Goal: Task Accomplishment & Management: Manage account settings

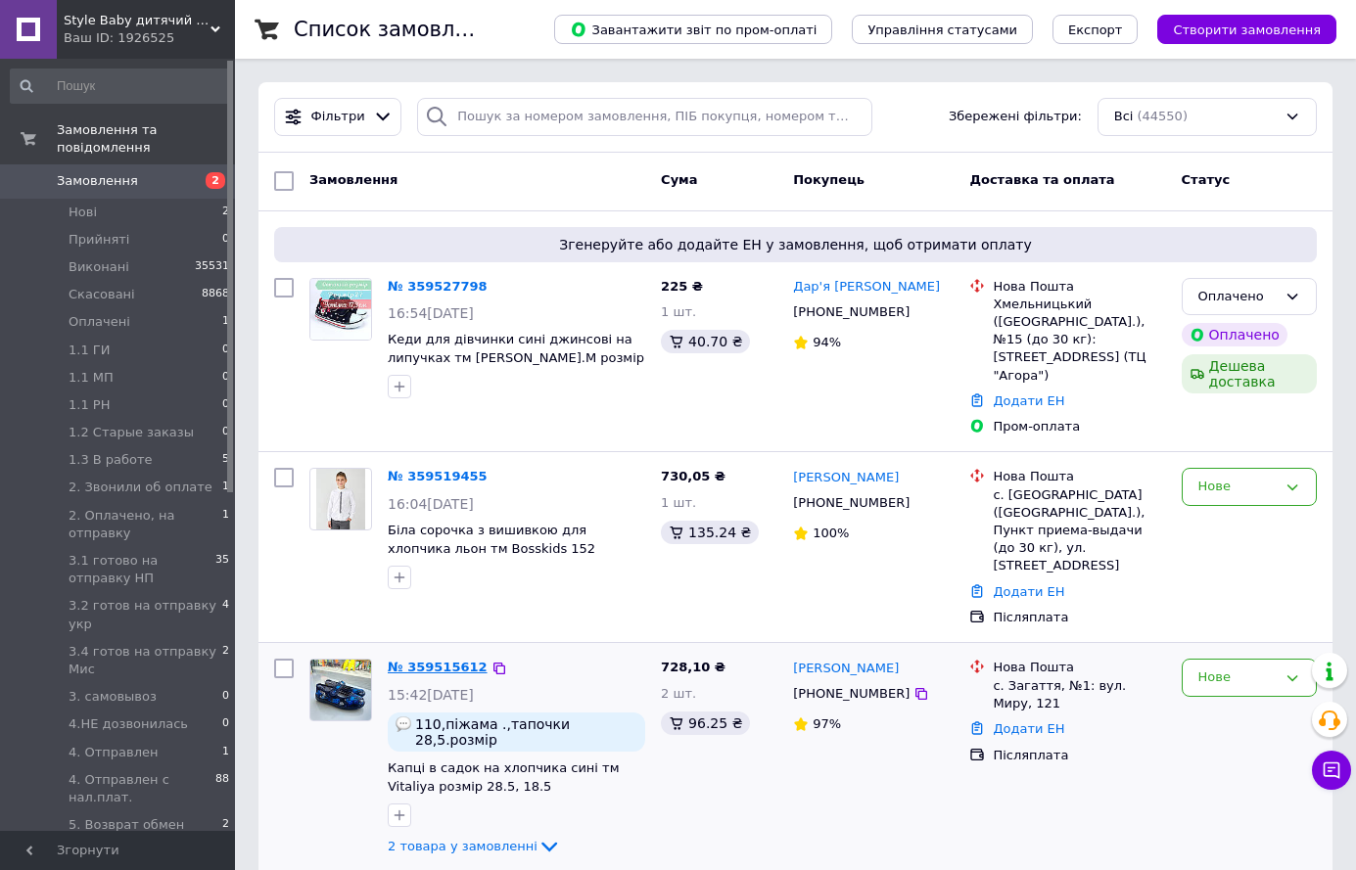
click at [452, 660] on link "№ 359515612" at bounding box center [438, 667] width 100 height 15
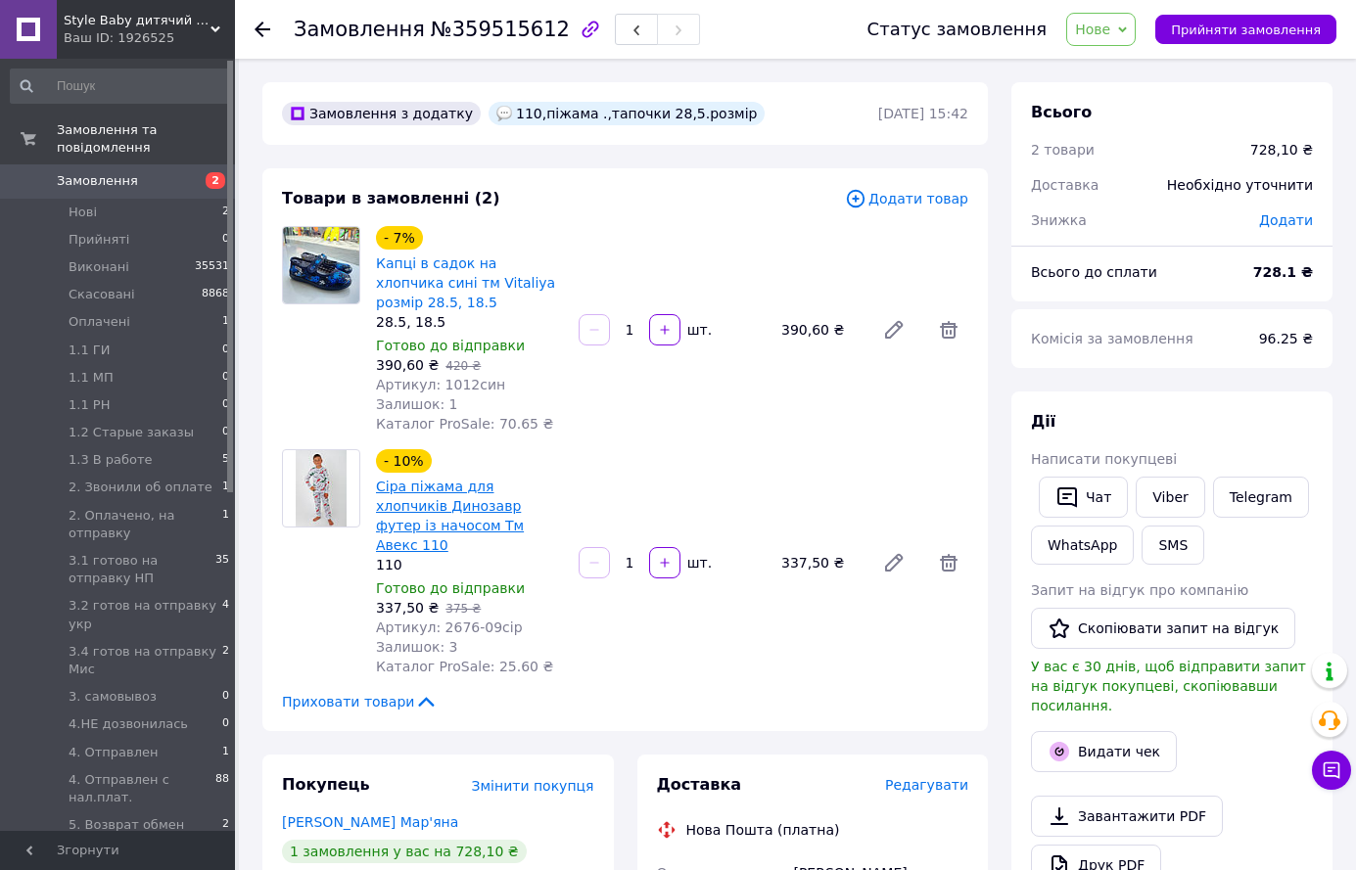
click at [432, 479] on link "Сіра піжама для хлопчиків Динозавр футер із начосом Тм Авекс 110" at bounding box center [450, 516] width 148 height 74
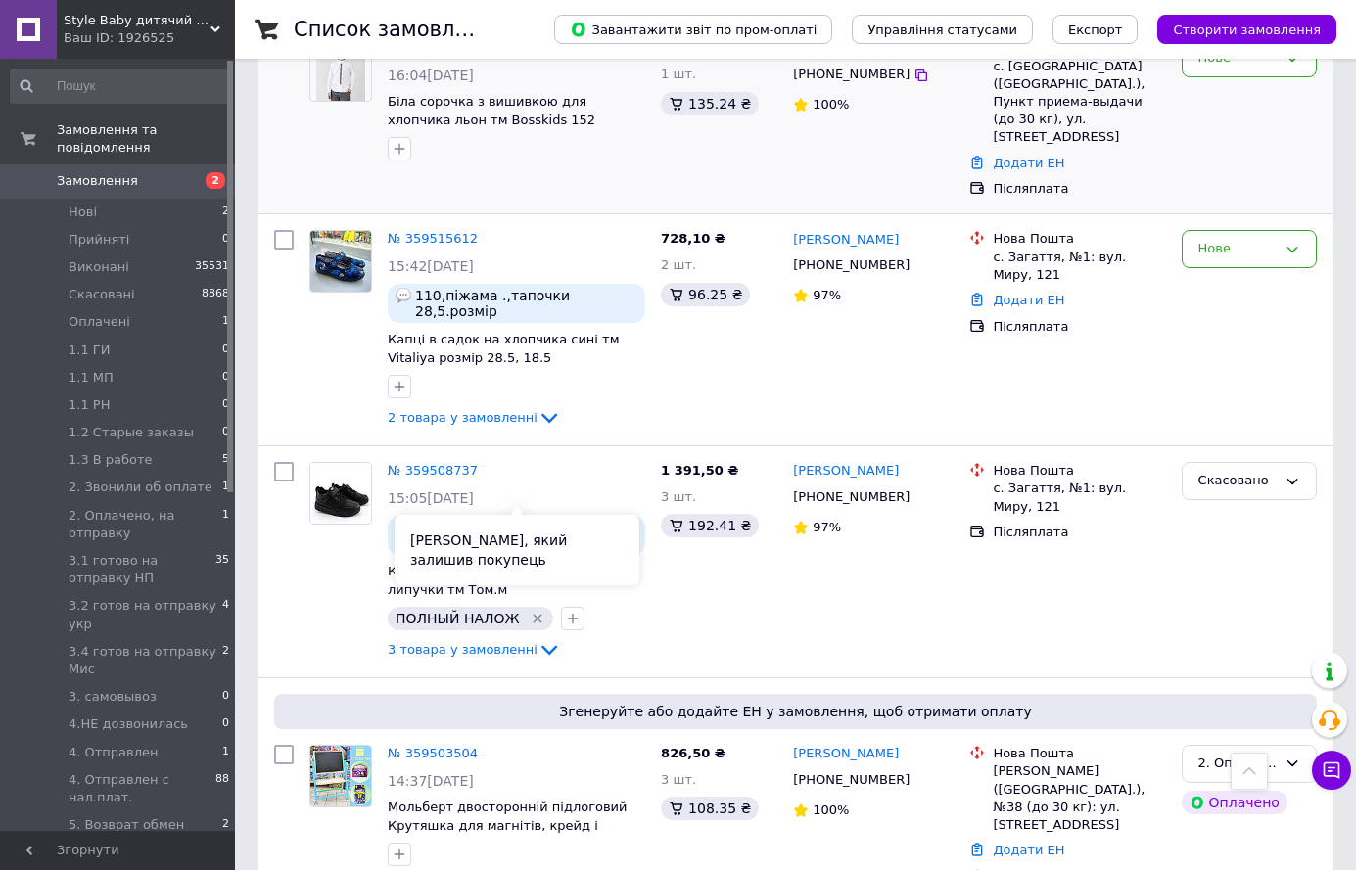
scroll to position [196, 0]
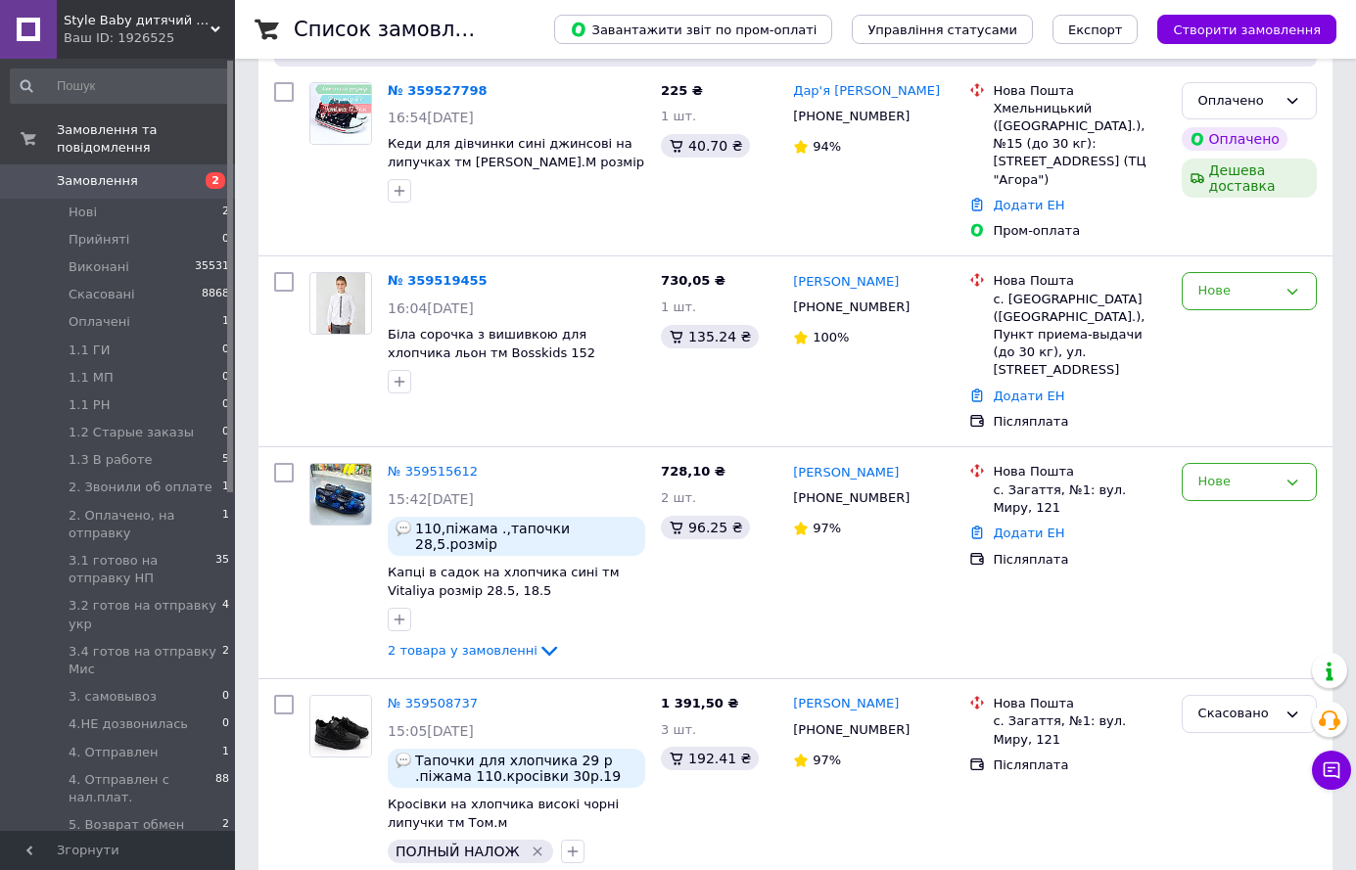
click at [97, 286] on span "Скасовані" at bounding box center [102, 295] width 67 height 18
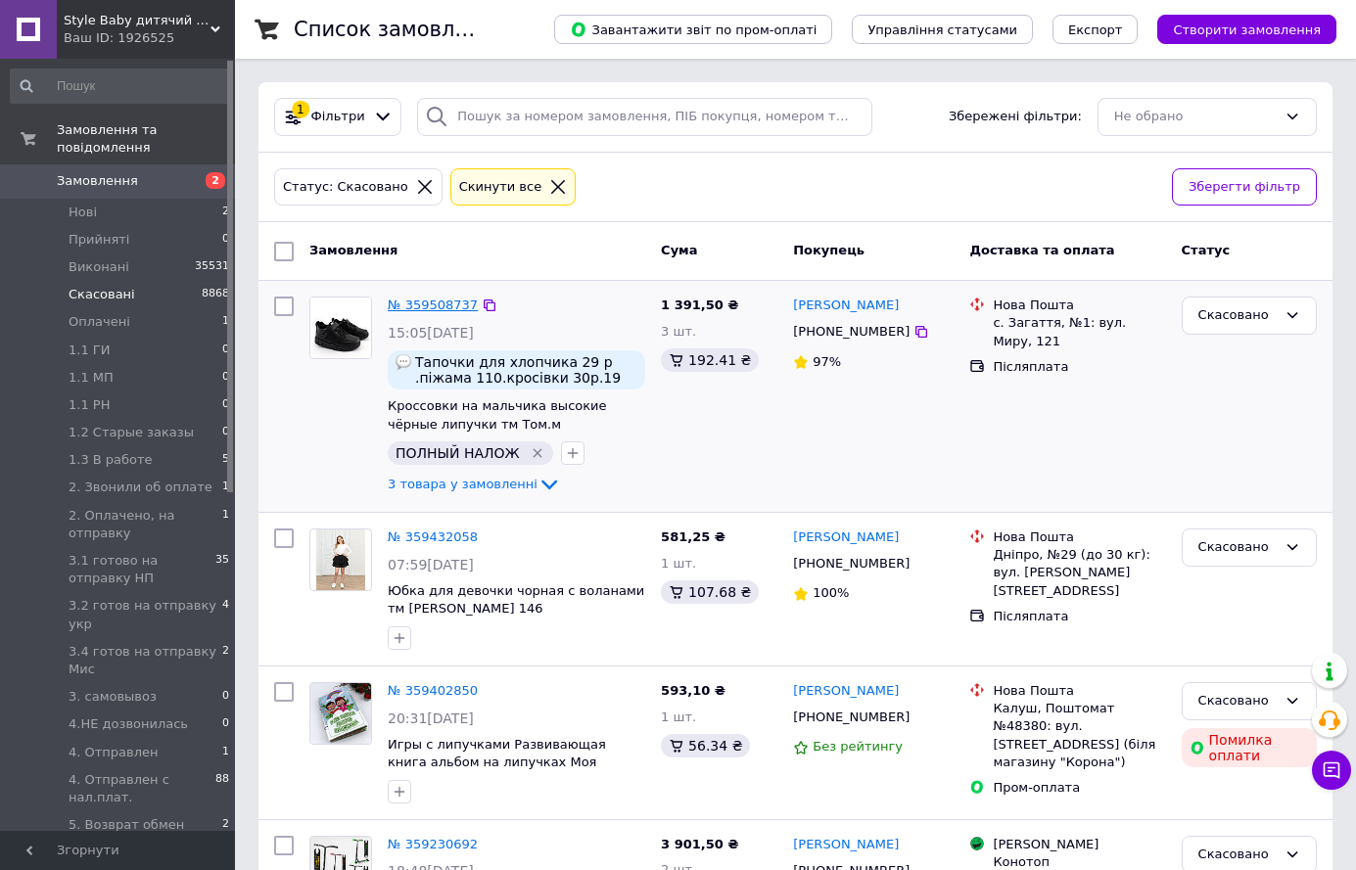
click at [436, 302] on link "№ 359508737" at bounding box center [433, 305] width 90 height 15
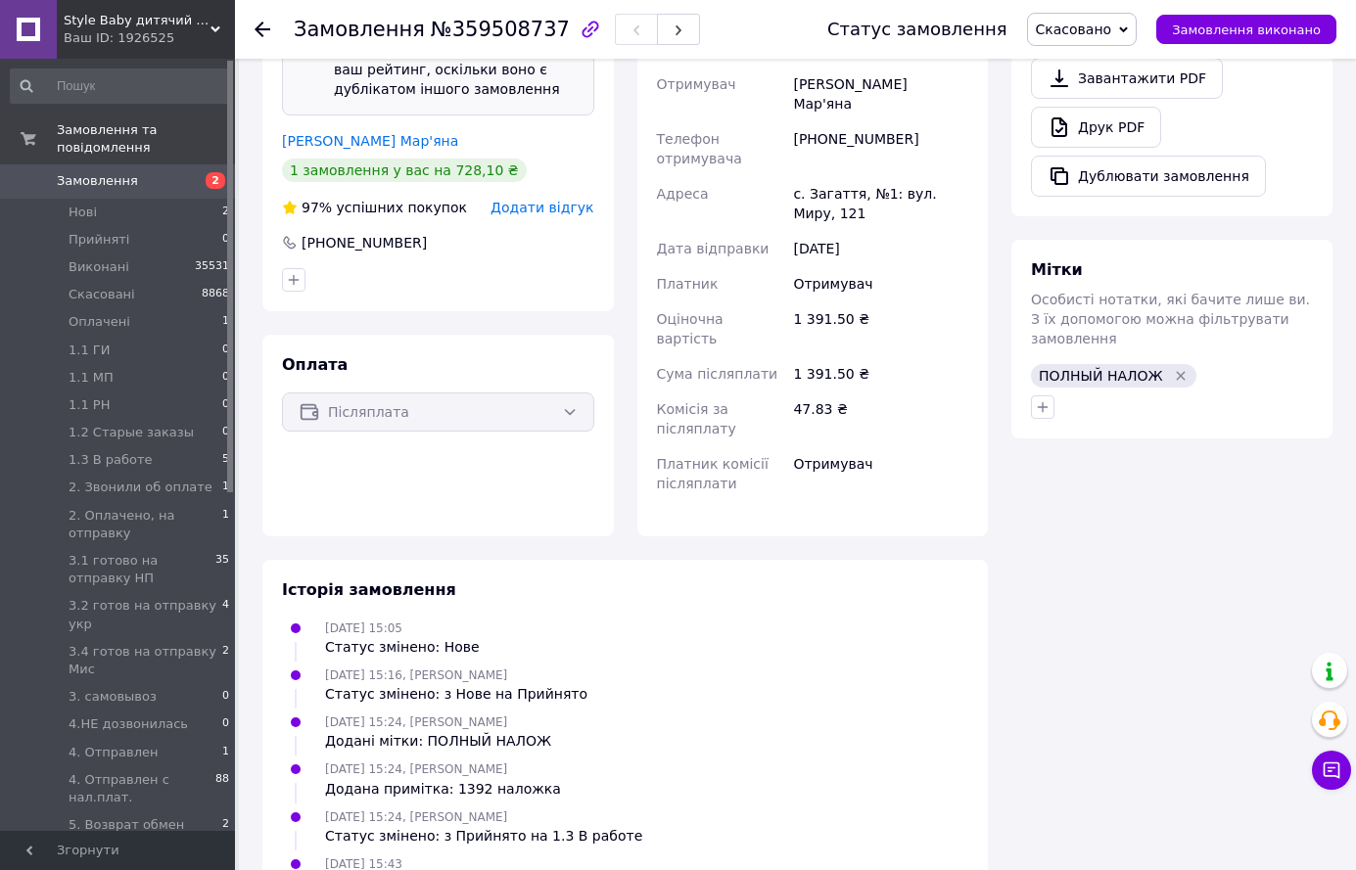
scroll to position [1179, 0]
